Goal: Information Seeking & Learning: Learn about a topic

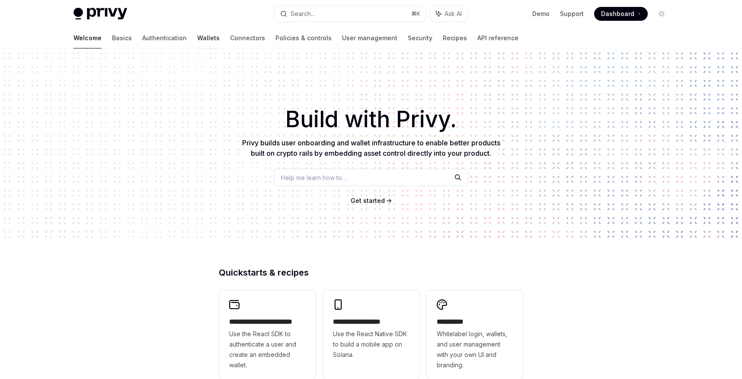
click at [197, 41] on link "Wallets" at bounding box center [208, 38] width 22 height 21
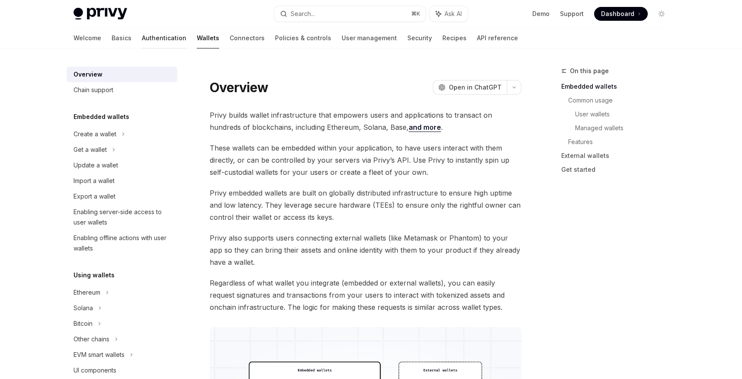
click at [142, 37] on link "Authentication" at bounding box center [164, 38] width 45 height 21
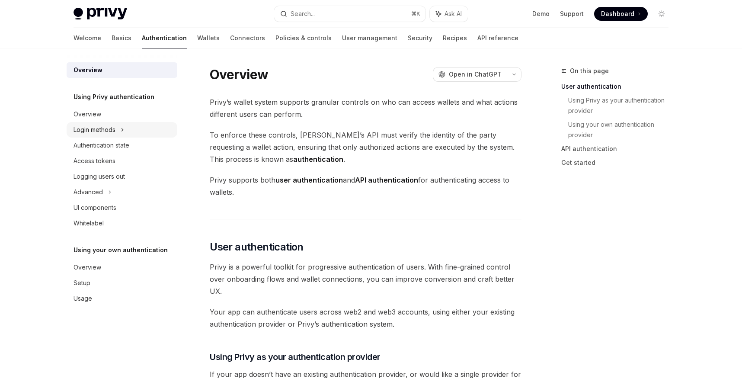
click at [126, 137] on div "Login methods" at bounding box center [122, 130] width 111 height 16
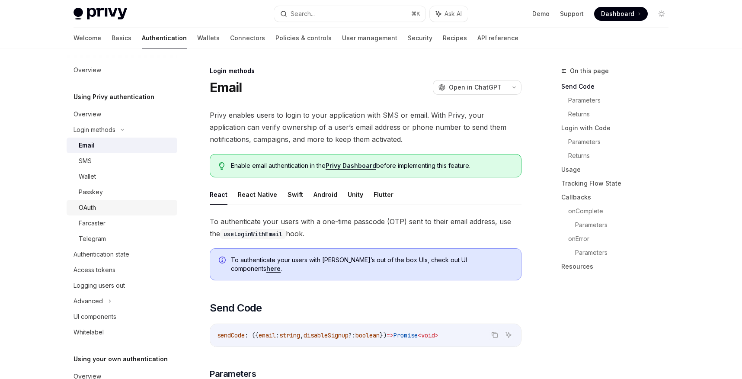
click at [107, 207] on div "OAuth" at bounding box center [125, 207] width 93 height 10
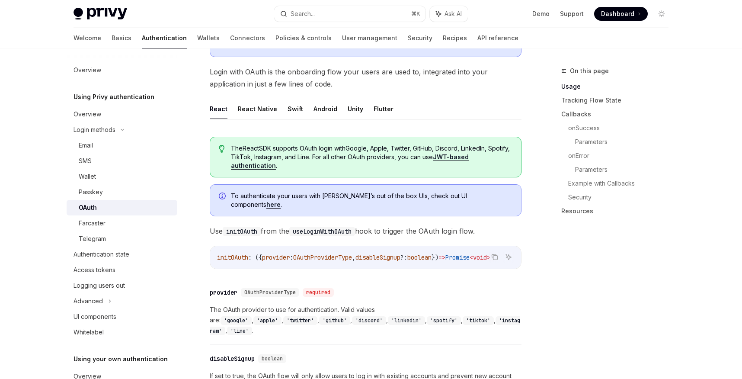
scroll to position [135, 0]
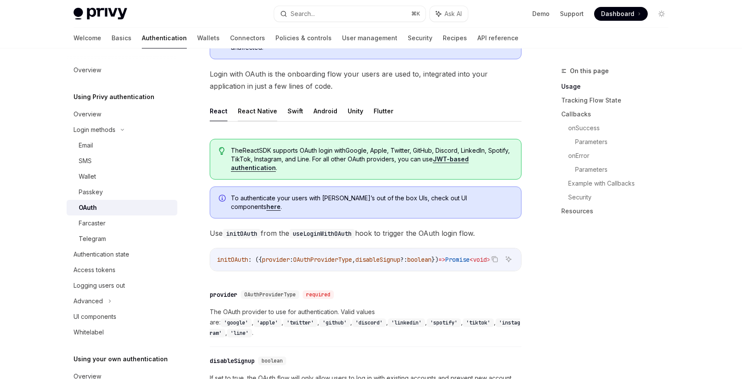
click at [253, 112] on button "React Native" at bounding box center [257, 111] width 39 height 20
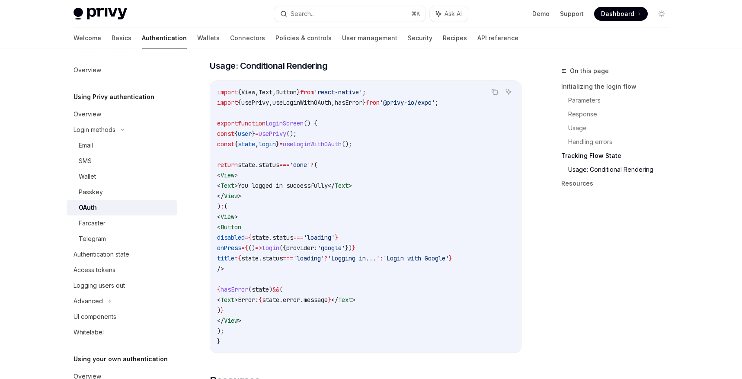
scroll to position [1572, 0]
click at [113, 272] on div "Access tokens" at bounding box center [94, 269] width 42 height 10
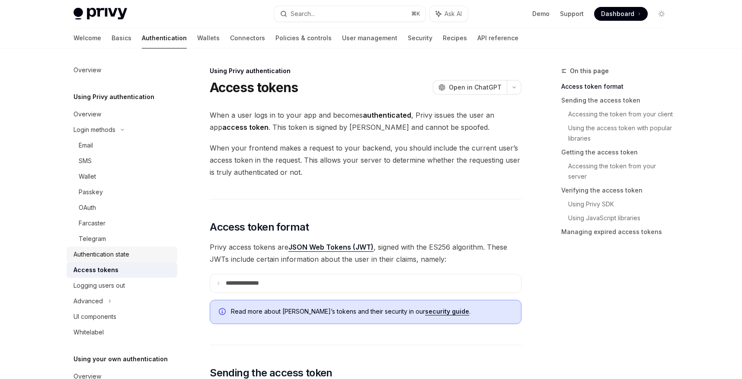
click at [94, 249] on div "Authentication state" at bounding box center [101, 254] width 56 height 10
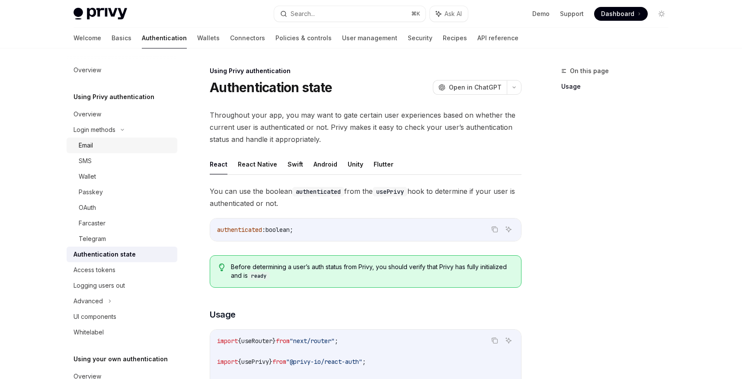
click at [108, 144] on div "Email" at bounding box center [125, 145] width 93 height 10
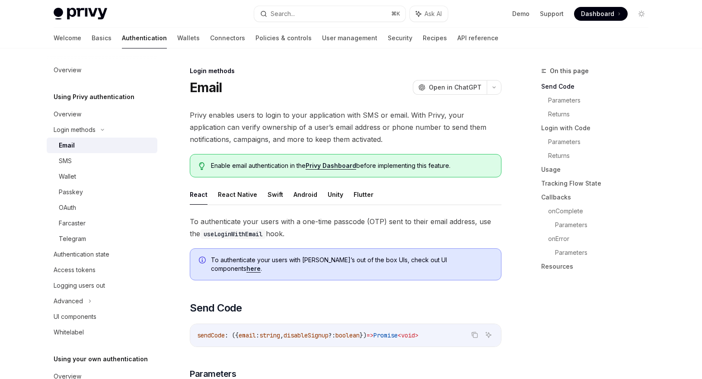
type textarea "*"
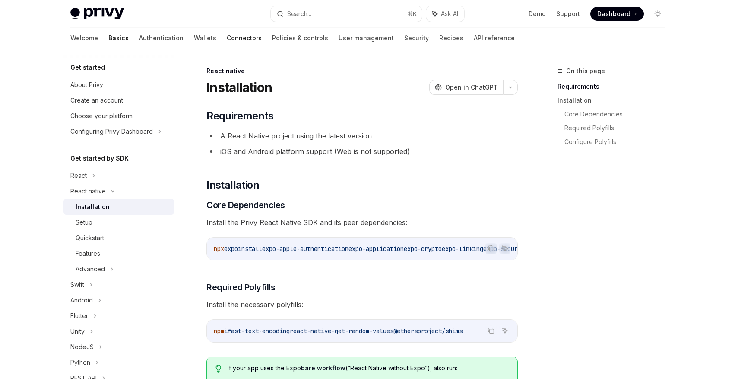
click at [227, 42] on link "Connectors" at bounding box center [244, 38] width 35 height 21
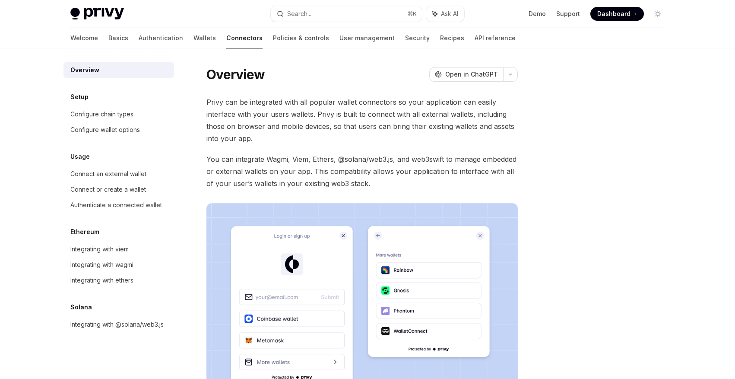
click at [226, 41] on link "Connectors" at bounding box center [244, 38] width 36 height 21
click at [194, 41] on link "Wallets" at bounding box center [205, 38] width 22 height 21
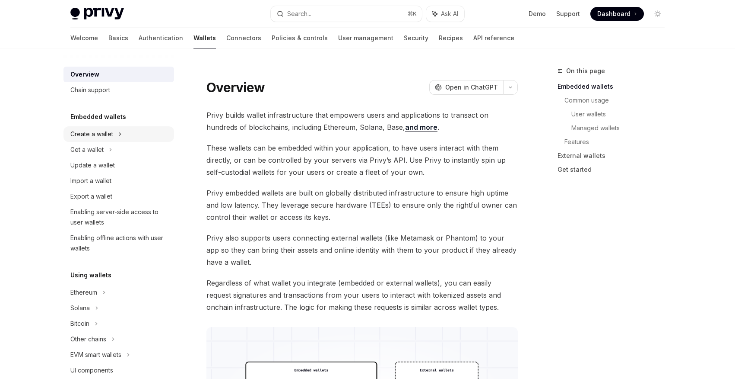
click at [103, 137] on div "Create a wallet" at bounding box center [91, 134] width 43 height 10
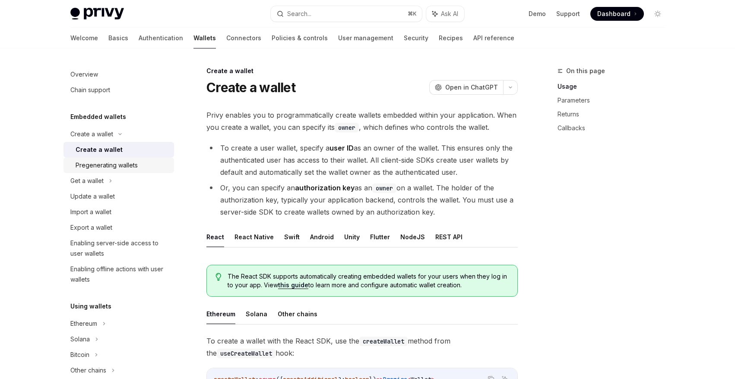
click at [124, 162] on div "Pregenerating wallets" at bounding box center [107, 165] width 62 height 10
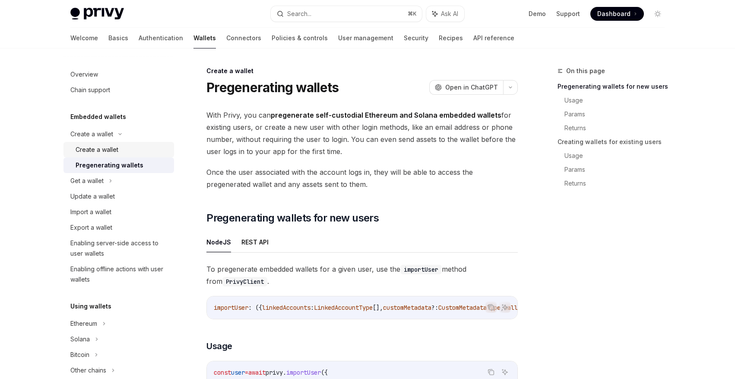
click at [107, 146] on div "Create a wallet" at bounding box center [97, 149] width 43 height 10
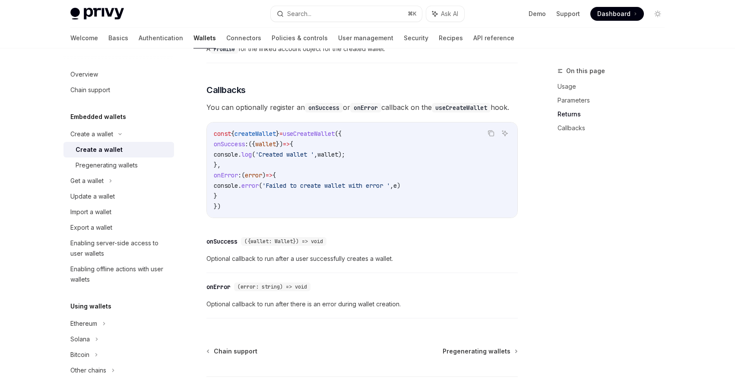
scroll to position [656, 0]
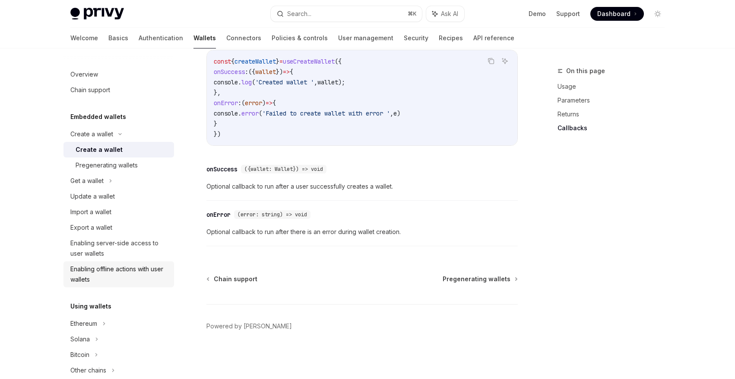
click at [129, 268] on div "Enabling offline actions with user wallets" at bounding box center [119, 274] width 99 height 21
type textarea "*"
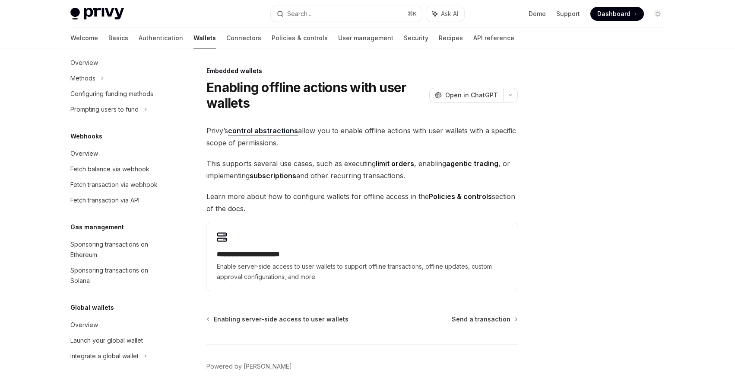
scroll to position [400, 0]
click at [293, 15] on div "Search..." at bounding box center [299, 14] width 24 height 10
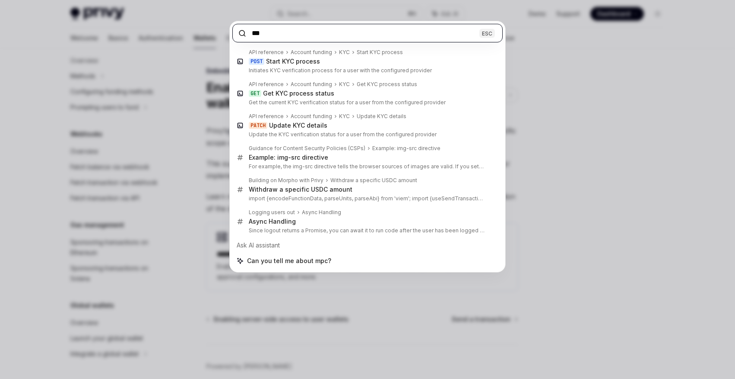
click at [377, 32] on input "***" at bounding box center [367, 33] width 271 height 19
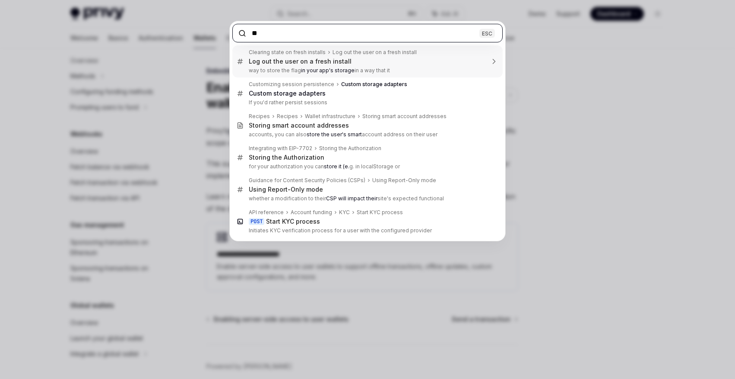
type input "***"
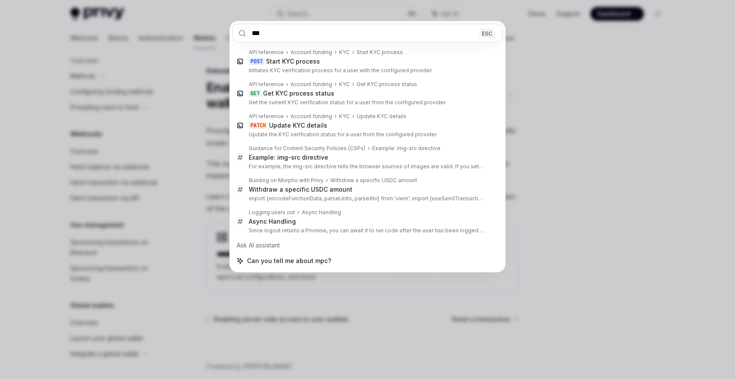
click at [127, 226] on div "*** ESC API reference Account funding KYC Start KYC process POST Start KYC proc…" at bounding box center [367, 189] width 735 height 379
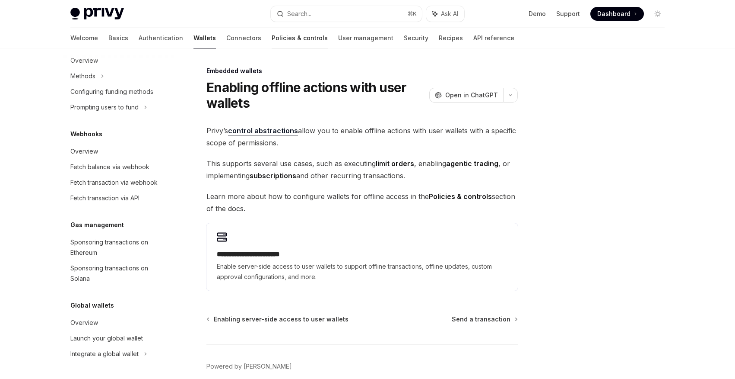
click at [272, 44] on link "Policies & controls" at bounding box center [300, 38] width 56 height 21
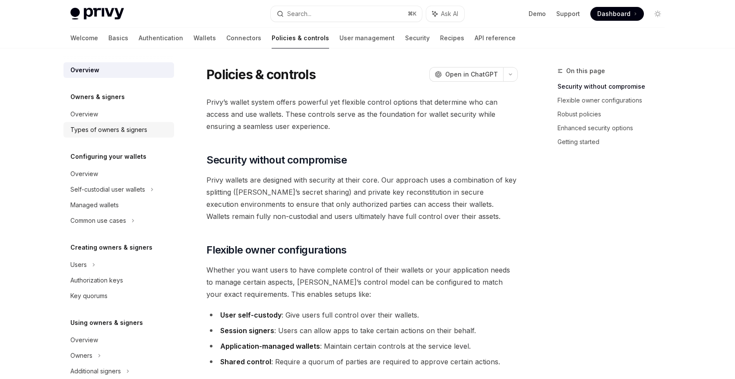
click at [90, 128] on div "Types of owners & signers" at bounding box center [108, 129] width 77 height 10
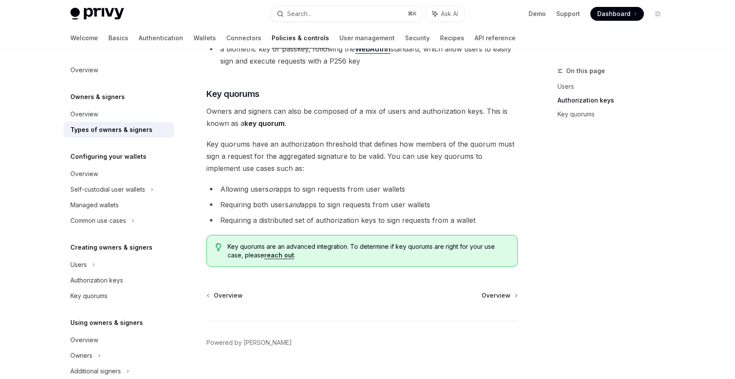
scroll to position [329, 0]
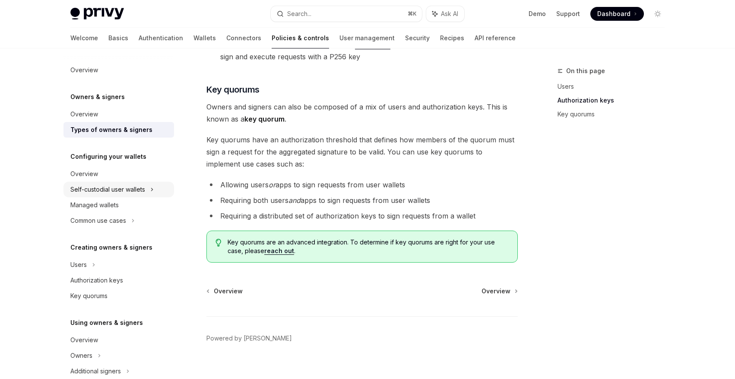
click at [121, 191] on div "Self-custodial user wallets" at bounding box center [107, 189] width 75 height 10
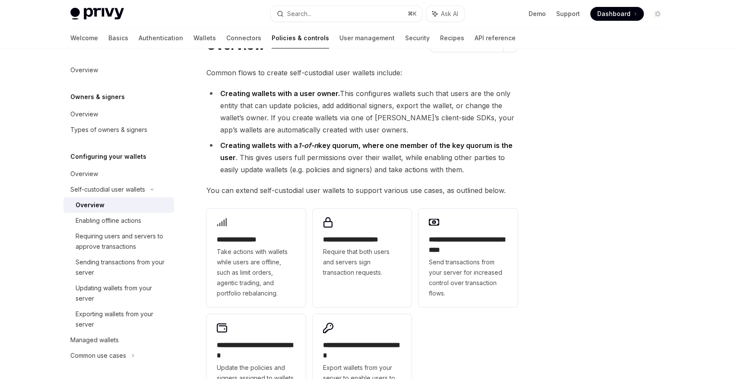
scroll to position [43, 0]
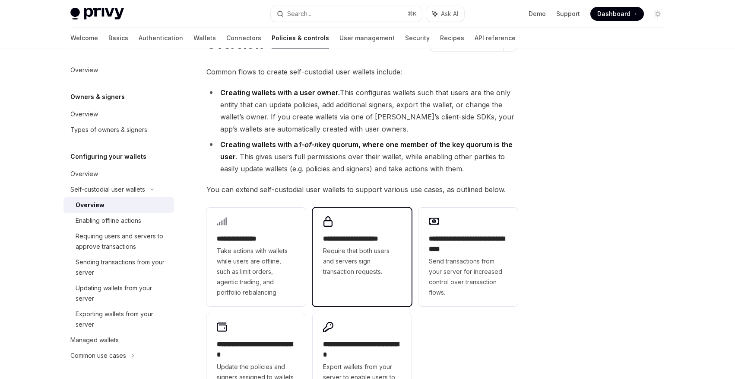
click at [353, 244] on div "**********" at bounding box center [362, 254] width 79 height 43
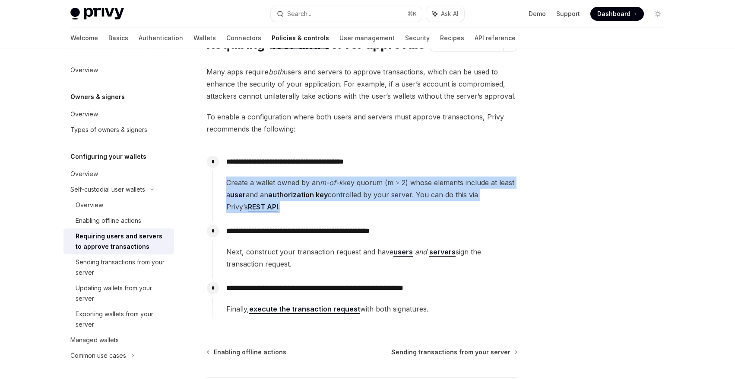
drag, startPoint x: 369, startPoint y: 204, endPoint x: 371, endPoint y: 170, distance: 33.3
click at [371, 170] on div "**********" at bounding box center [366, 182] width 306 height 60
click at [248, 207] on link "REST API" at bounding box center [263, 206] width 30 height 9
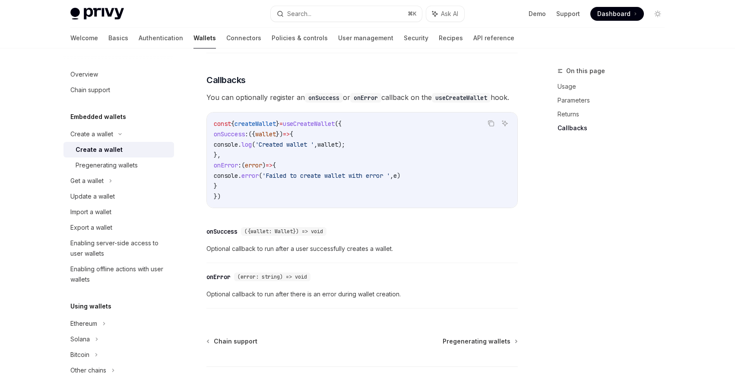
scroll to position [656, 0]
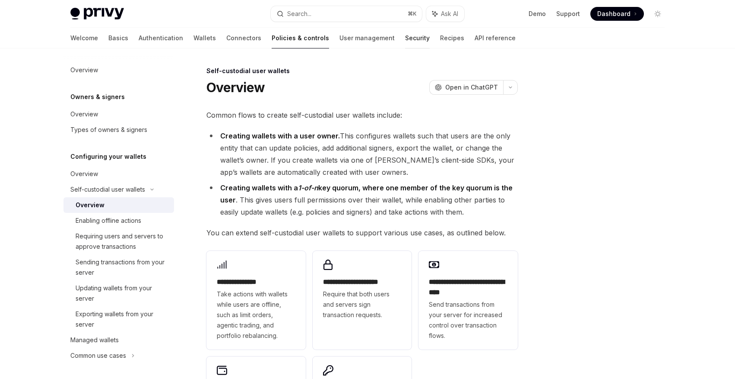
click at [405, 40] on link "Security" at bounding box center [417, 38] width 25 height 21
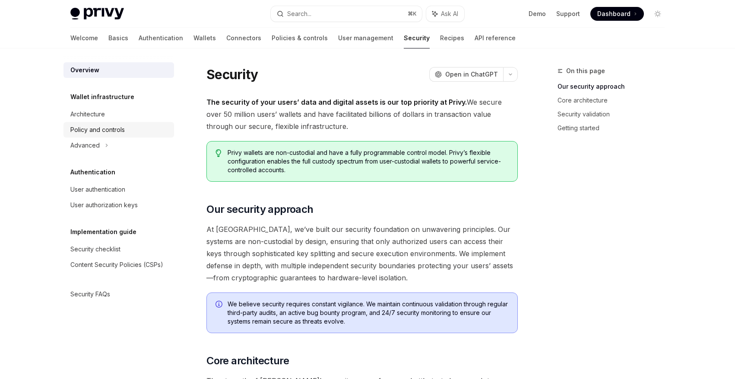
click at [95, 131] on div "Policy and controls" at bounding box center [97, 129] width 54 height 10
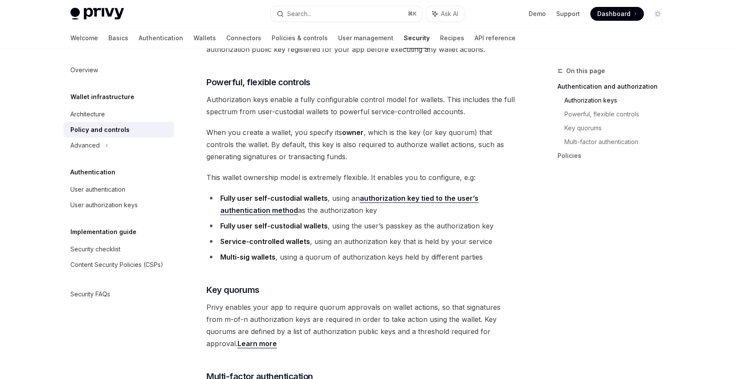
scroll to position [413, 0]
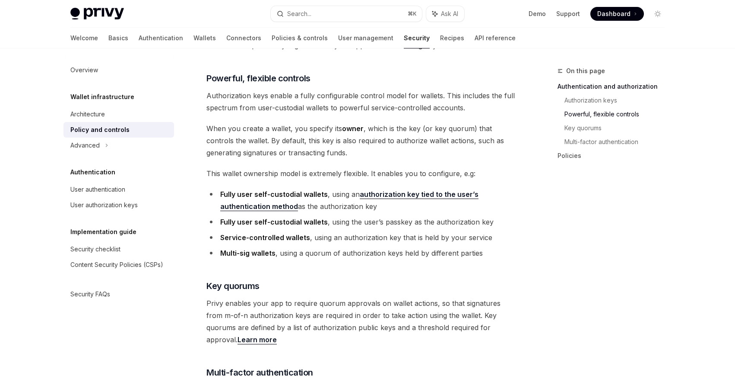
click at [282, 190] on strong "Fully user self-custodial wallets" at bounding box center [274, 194] width 108 height 9
click at [287, 247] on li "Multi-sig wallets , using a quorum of authorization keys held by different part…" at bounding box center [363, 253] width 312 height 12
drag, startPoint x: 307, startPoint y: 227, endPoint x: 241, endPoint y: 224, distance: 66.2
click at [241, 233] on strong "Service-controlled wallets" at bounding box center [265, 237] width 90 height 9
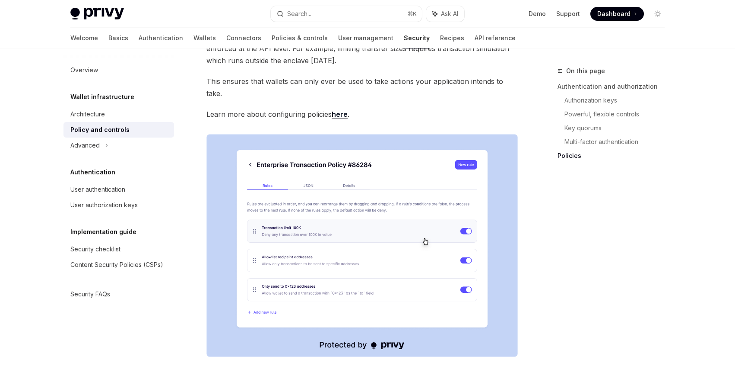
scroll to position [1116, 0]
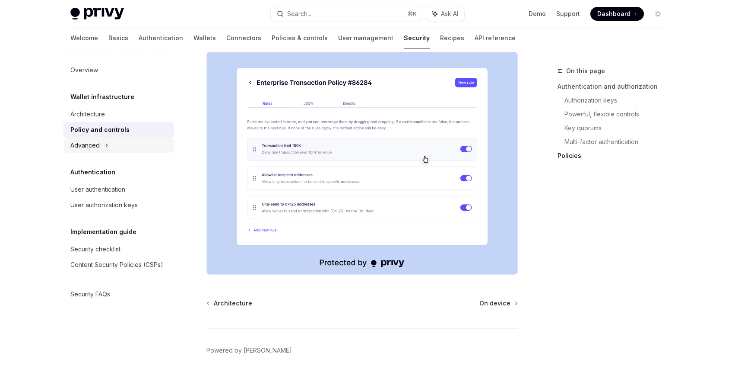
click at [89, 145] on div "Advanced" at bounding box center [84, 145] width 29 height 10
type textarea "*"
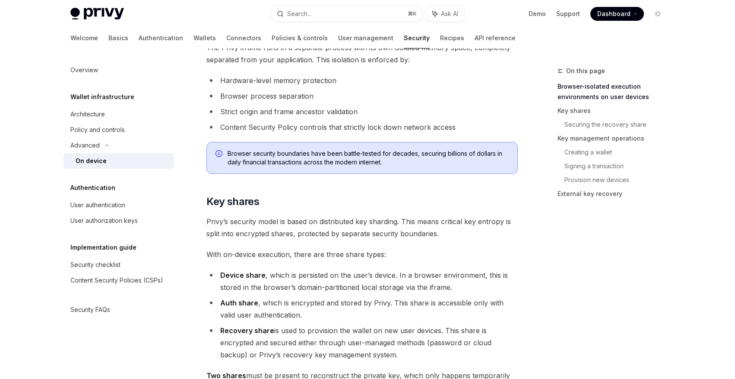
scroll to position [499, 0]
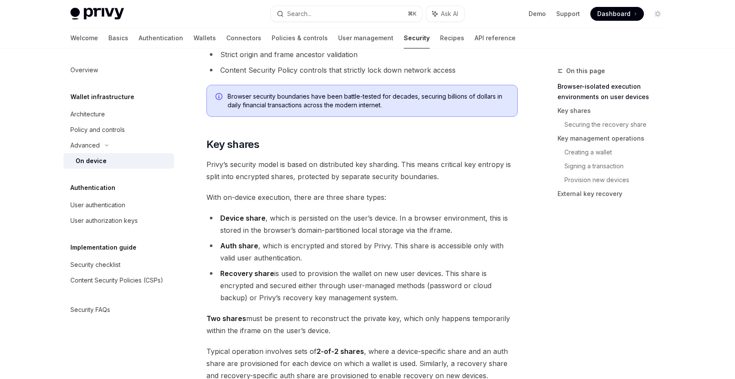
click at [295, 166] on span "Privy’s security model is based on distributed key sharding. This means critica…" at bounding box center [363, 170] width 312 height 24
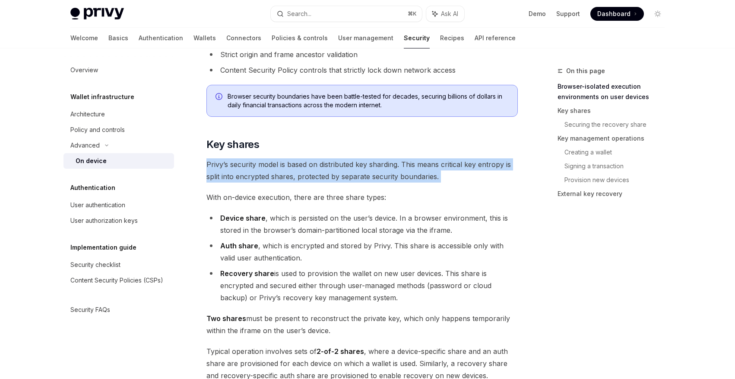
click at [295, 166] on span "Privy’s security model is based on distributed key sharding. This means critica…" at bounding box center [363, 170] width 312 height 24
drag, startPoint x: 400, startPoint y: 296, endPoint x: 404, endPoint y: 202, distance: 94.7
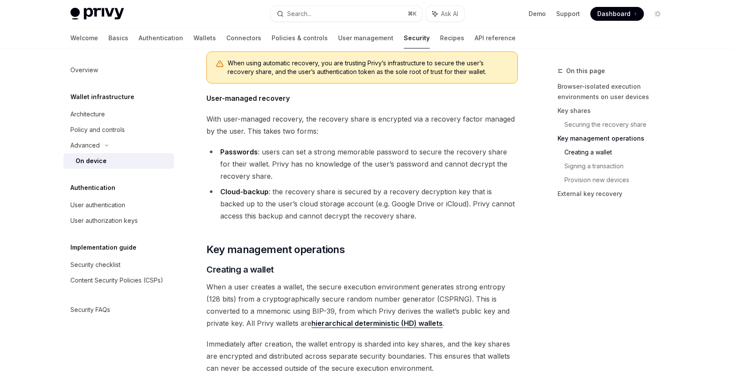
scroll to position [1187, 0]
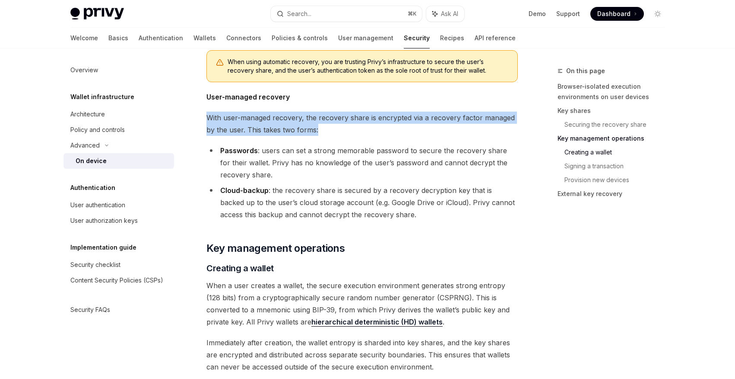
drag, startPoint x: 360, startPoint y: 133, endPoint x: 372, endPoint y: 104, distance: 31.8
click at [372, 103] on div "Privy’s security architecture leverages secure execution environments to protec…" at bounding box center [363, 184] width 312 height 2524
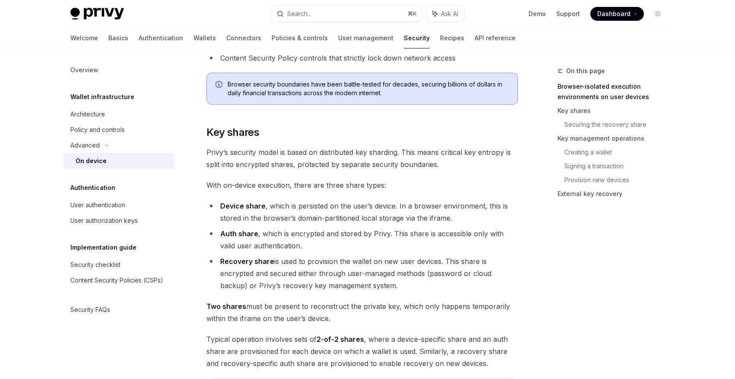
scroll to position [516, 0]
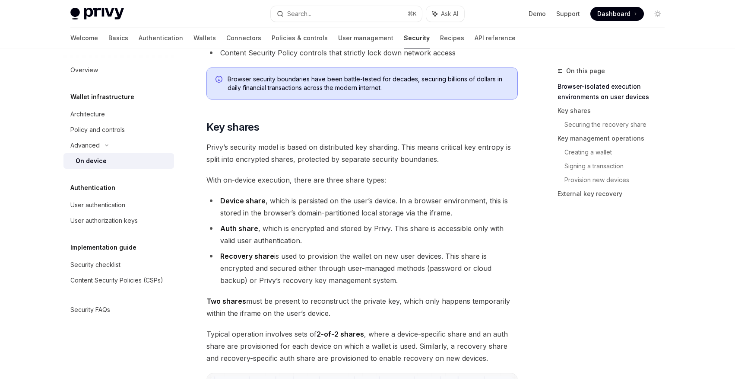
click at [247, 144] on span "Privy’s security model is based on distributed key sharding. This means critica…" at bounding box center [363, 153] width 312 height 24
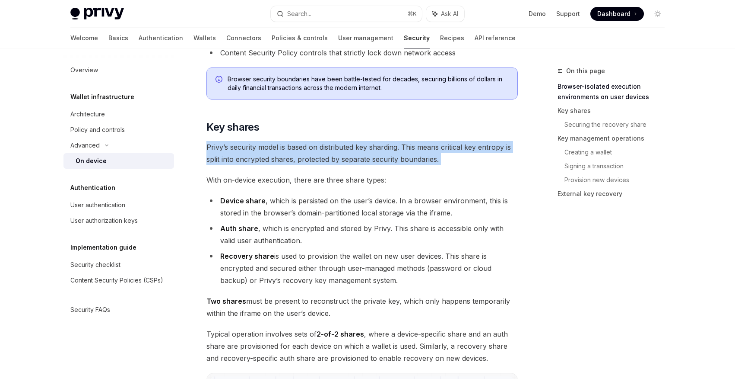
click at [247, 144] on span "Privy’s security model is based on distributed key sharding. This means critica…" at bounding box center [363, 153] width 312 height 24
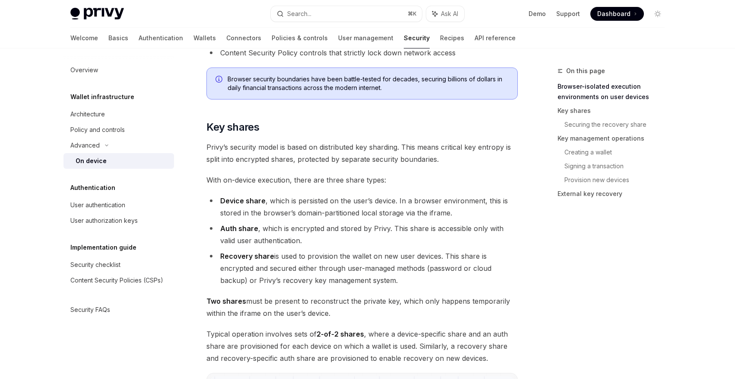
click at [359, 266] on li "Recovery share is used to provision the wallet on new user devices. This share …" at bounding box center [363, 268] width 312 height 36
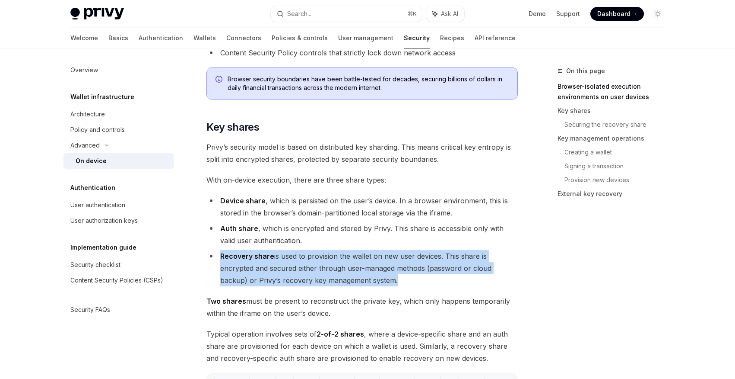
click at [359, 266] on li "Recovery share is used to provision the wallet on new user devices. This share …" at bounding box center [363, 268] width 312 height 36
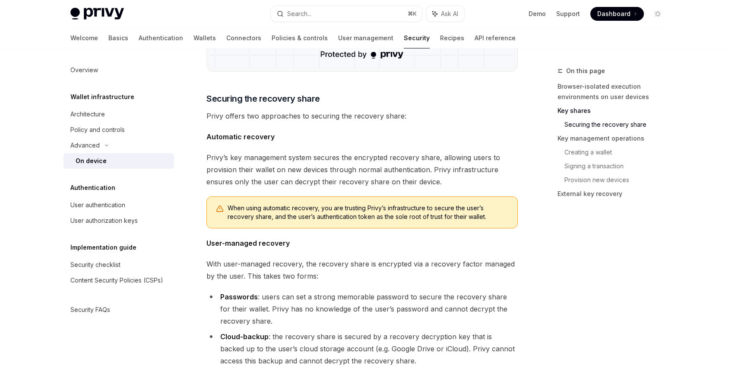
scroll to position [1143, 0]
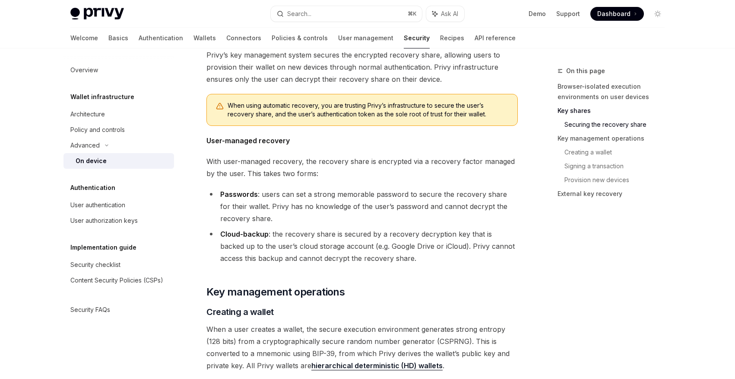
click at [318, 167] on span "With user-managed recovery, the recovery share is encrypted via a recovery fact…" at bounding box center [363, 167] width 312 height 24
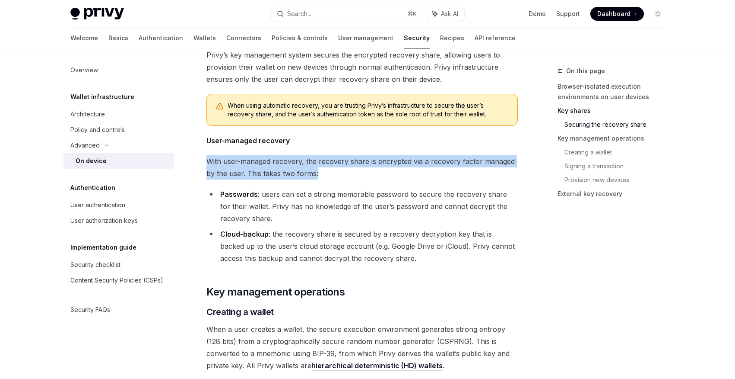
click at [318, 167] on span "With user-managed recovery, the recovery share is encrypted via a recovery fact…" at bounding box center [363, 167] width 312 height 24
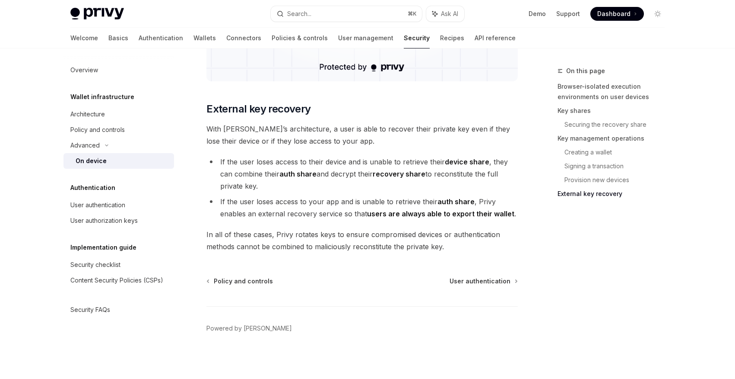
scroll to position [2382, 0]
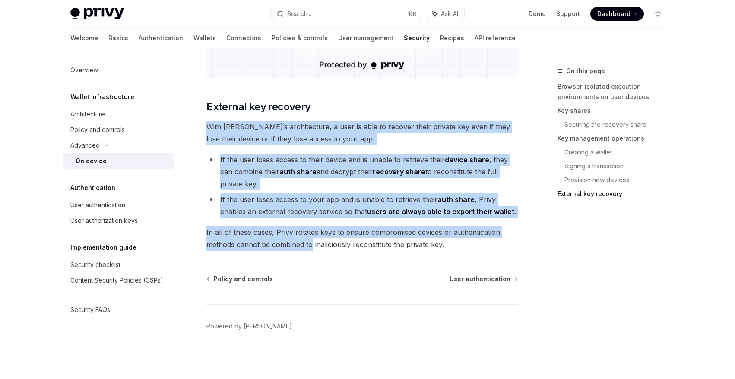
drag, startPoint x: 313, startPoint y: 246, endPoint x: 341, endPoint y: 119, distance: 130.0
click at [337, 158] on li "If the user loses access to their device and is unable to retrieve their device…" at bounding box center [363, 171] width 312 height 36
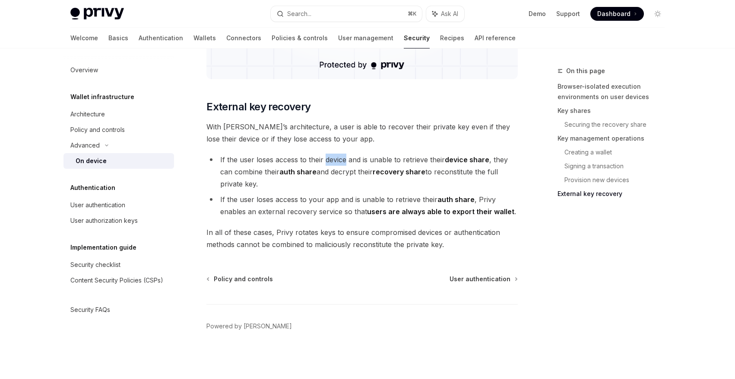
click at [337, 158] on li "If the user loses access to their device and is unable to retrieve their device…" at bounding box center [363, 171] width 312 height 36
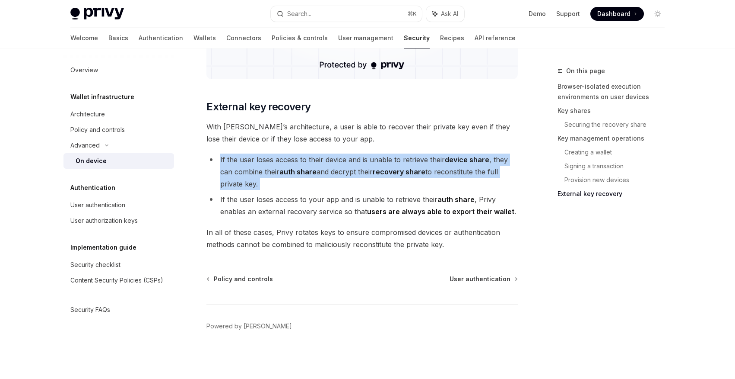
click at [337, 158] on li "If the user loses access to their device and is unable to retrieve their device…" at bounding box center [363, 171] width 312 height 36
click at [361, 171] on li "If the user loses access to their device and is unable to retrieve their device…" at bounding box center [363, 171] width 312 height 36
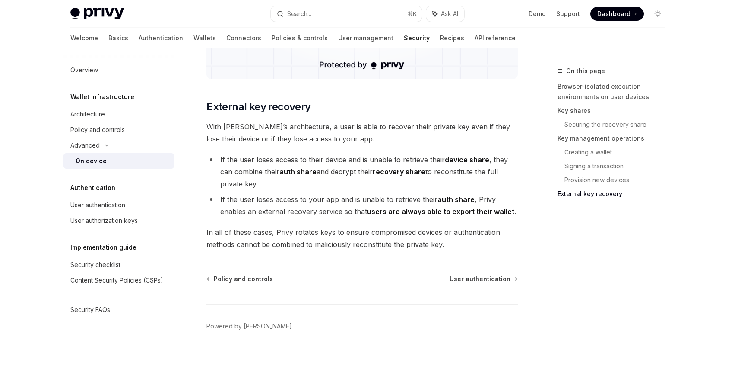
click at [361, 171] on li "If the user loses access to their device and is unable to retrieve their device…" at bounding box center [363, 171] width 312 height 36
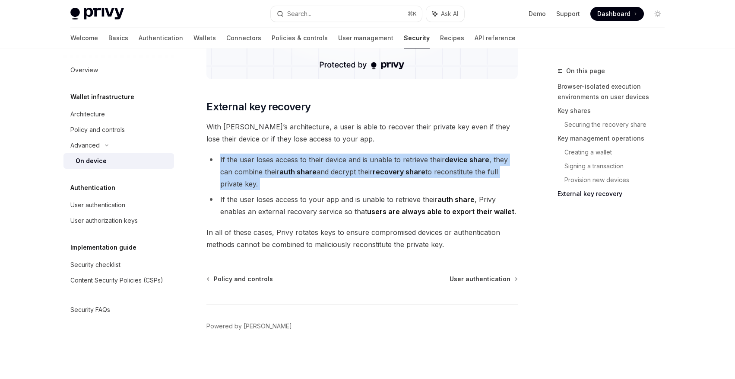
click at [361, 171] on li "If the user loses access to their device and is unable to retrieve their device…" at bounding box center [363, 171] width 312 height 36
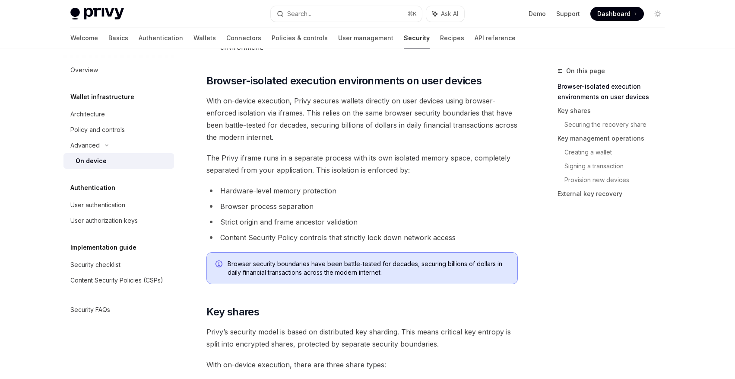
scroll to position [0, 0]
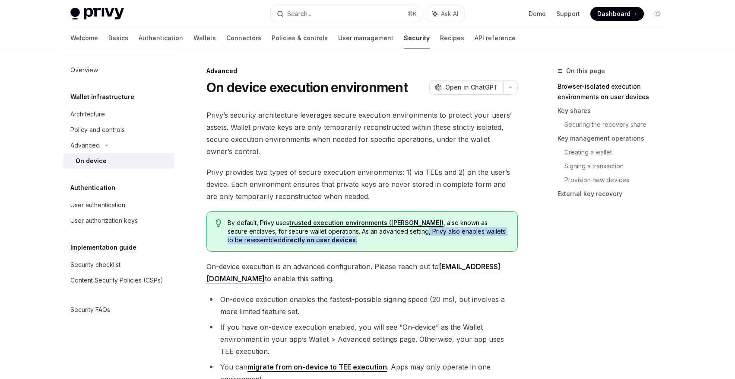
drag, startPoint x: 367, startPoint y: 232, endPoint x: 374, endPoint y: 243, distance: 12.8
click at [374, 243] on span "By default, Privy uses trusted execution environments (TEEs) , also known as se…" at bounding box center [368, 231] width 281 height 26
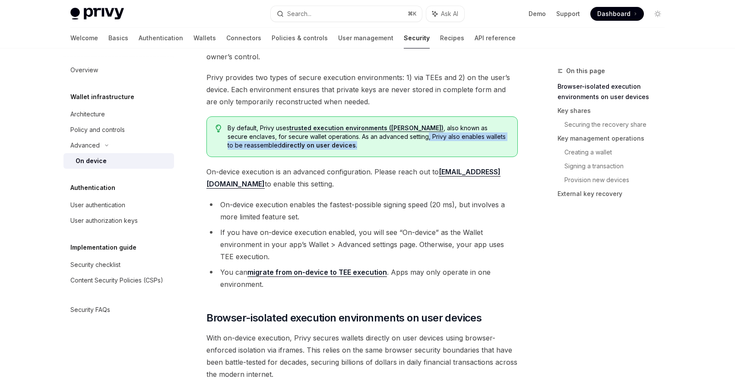
scroll to position [95, 0]
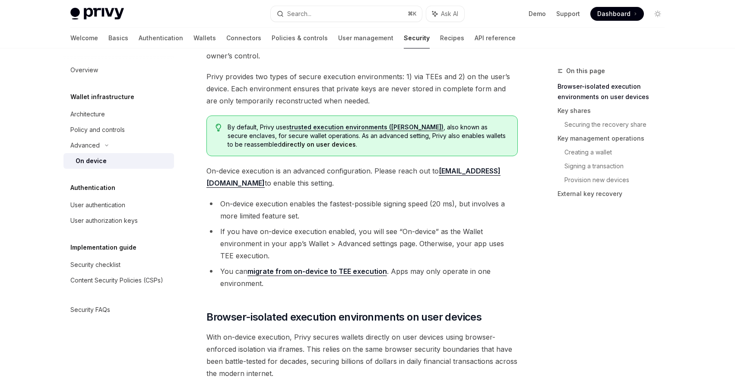
click at [327, 213] on li "On-device execution enables the fastest-possible signing speed (20 ms), but inv…" at bounding box center [363, 209] width 312 height 24
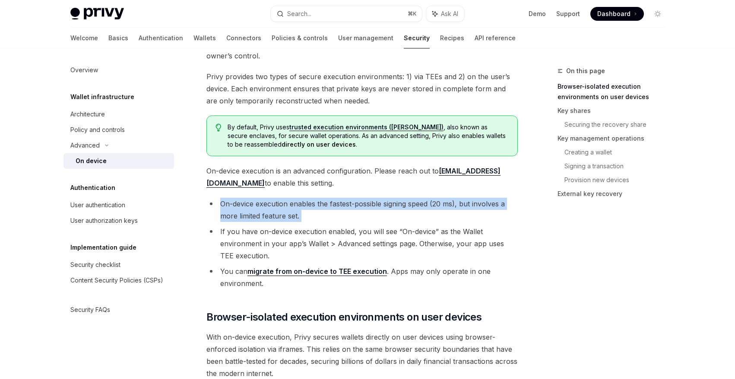
click at [327, 213] on li "On-device execution enables the fastest-possible signing speed (20 ms), but inv…" at bounding box center [363, 209] width 312 height 24
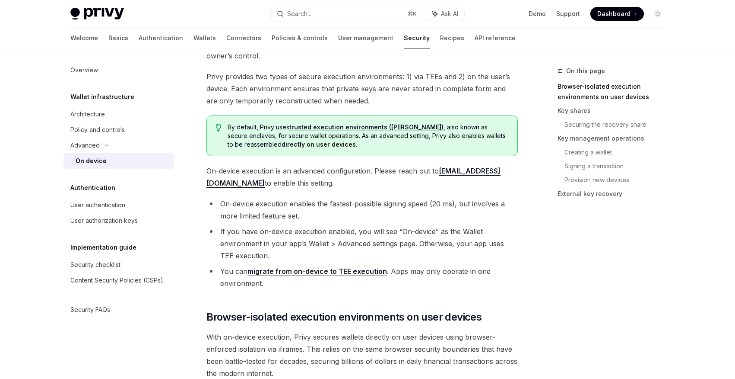
click at [329, 236] on li "If you have on-device execution enabled, you will see “On-device” as the Wallet…" at bounding box center [363, 243] width 312 height 36
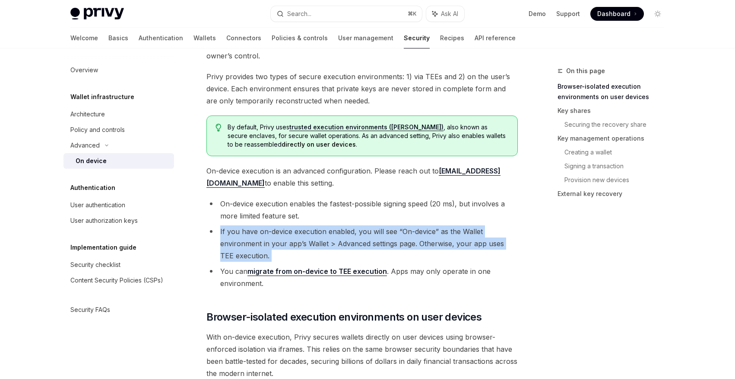
click at [329, 236] on li "If you have on-device execution enabled, you will see “On-device” as the Wallet…" at bounding box center [363, 243] width 312 height 36
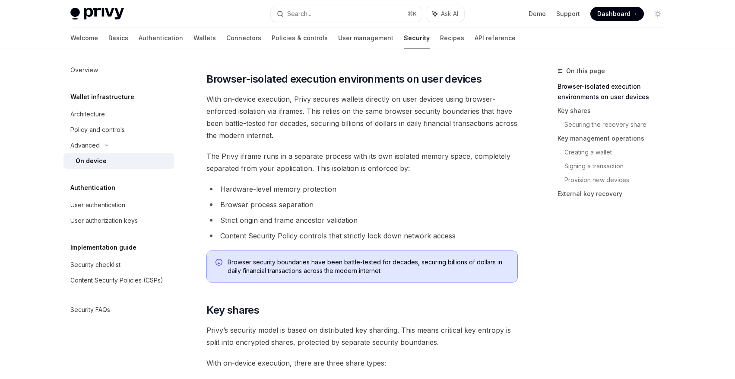
scroll to position [0, 0]
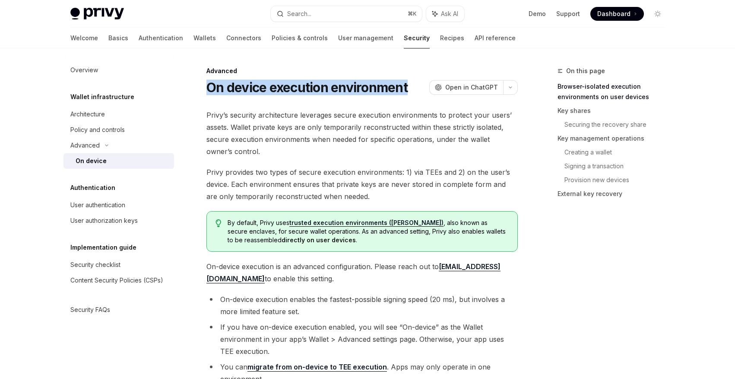
drag, startPoint x: 204, startPoint y: 85, endPoint x: 409, endPoint y: 93, distance: 205.0
copy h1 "On device execution environment"
